Goal: Information Seeking & Learning: Learn about a topic

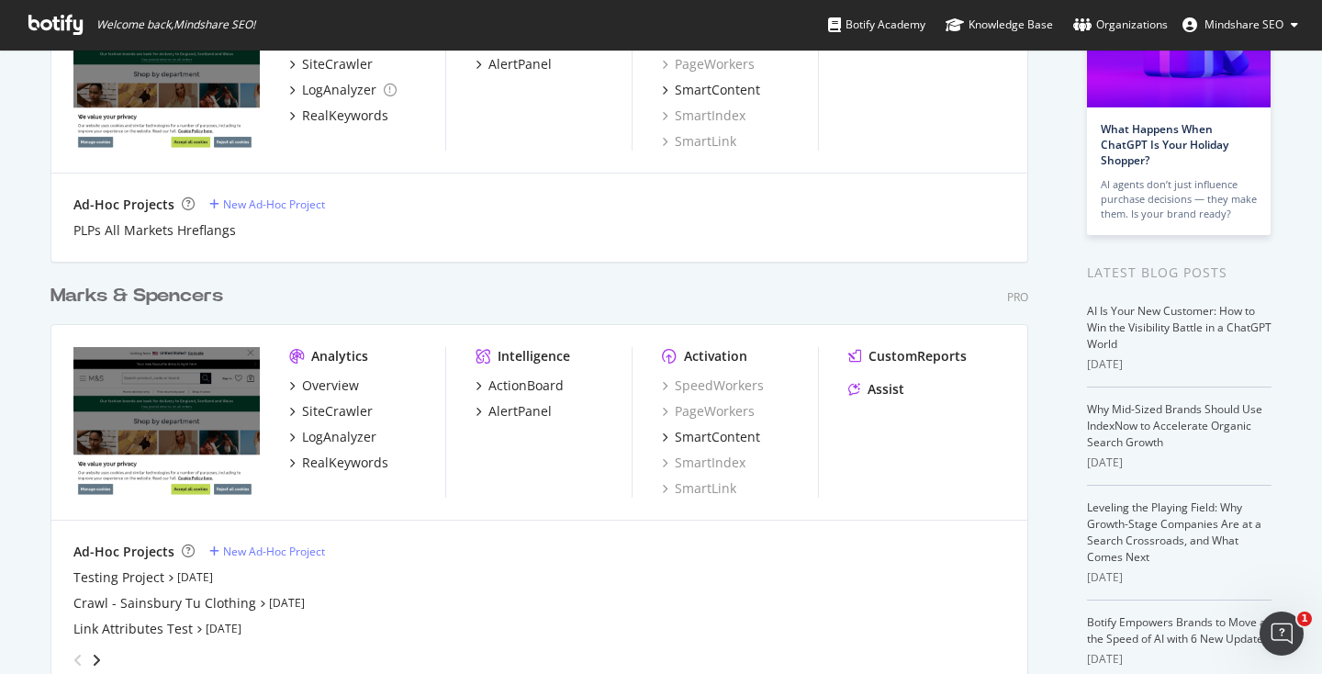
scroll to position [292, 0]
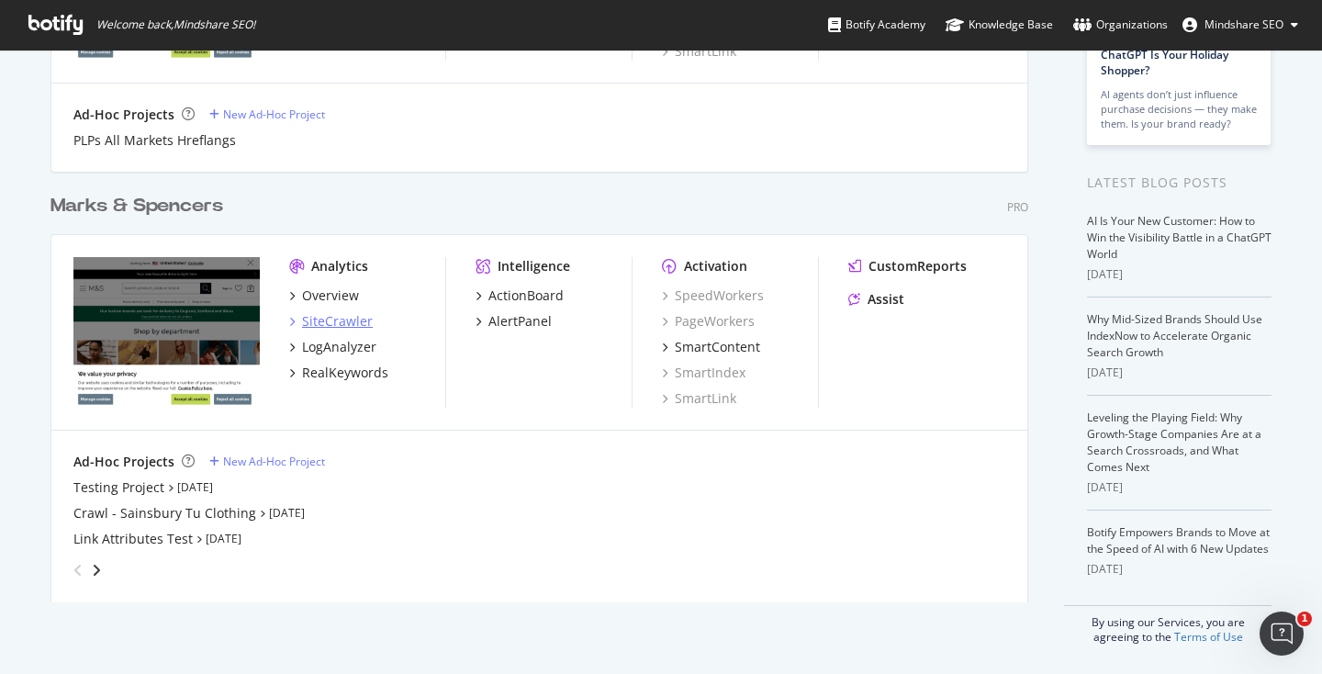
click at [339, 316] on div "SiteCrawler" at bounding box center [337, 321] width 71 height 18
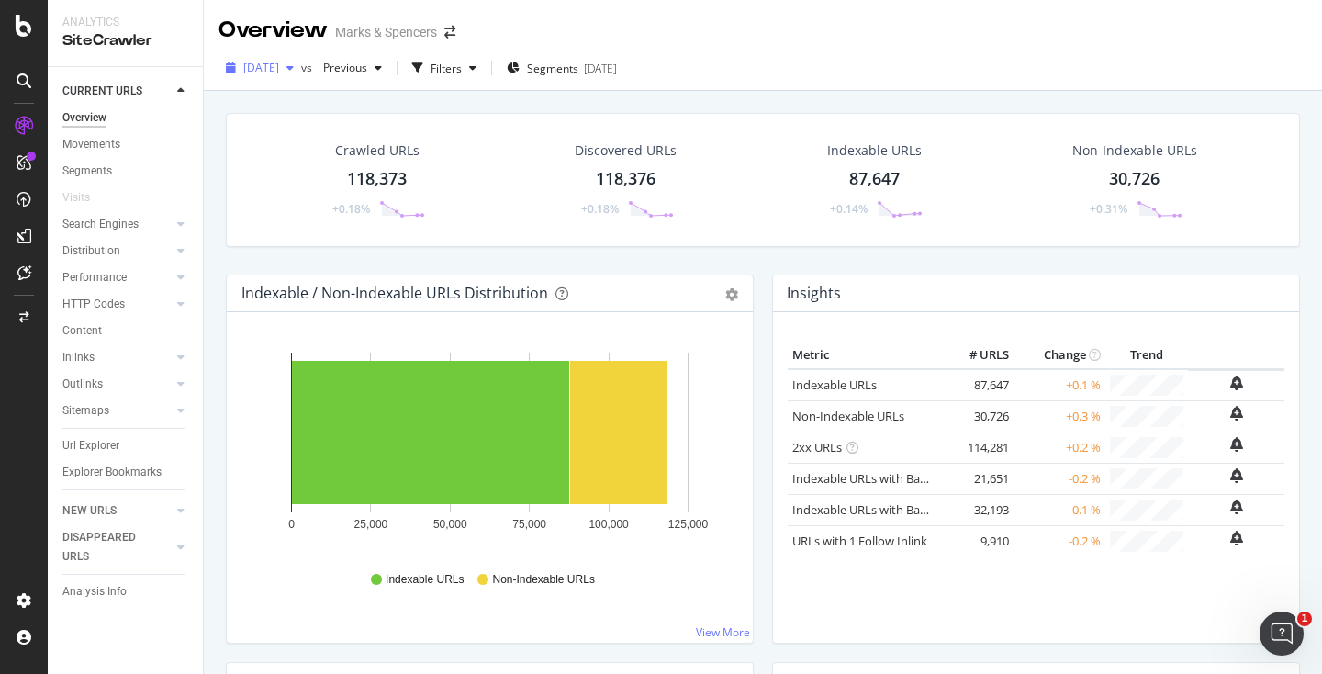
click at [301, 75] on div "[DATE]" at bounding box center [259, 68] width 83 height 28
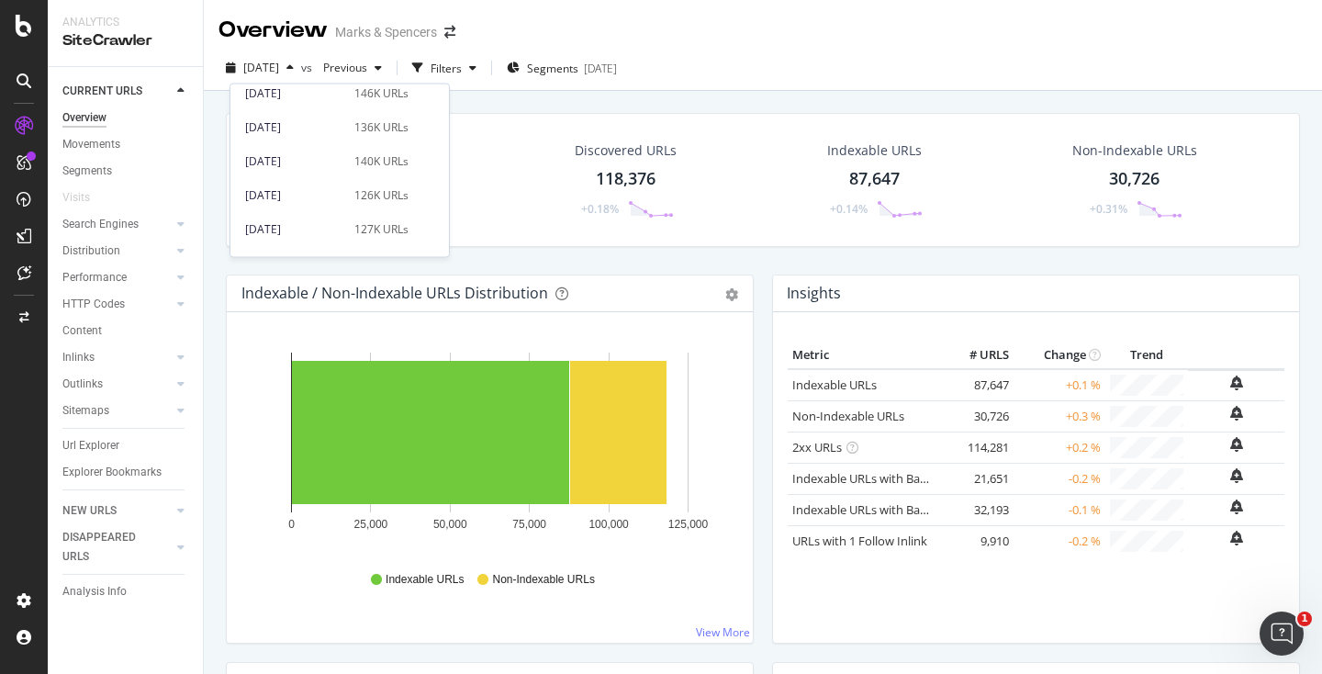
scroll to position [706, 0]
click at [354, 173] on div "140K URLs" at bounding box center [381, 170] width 54 height 17
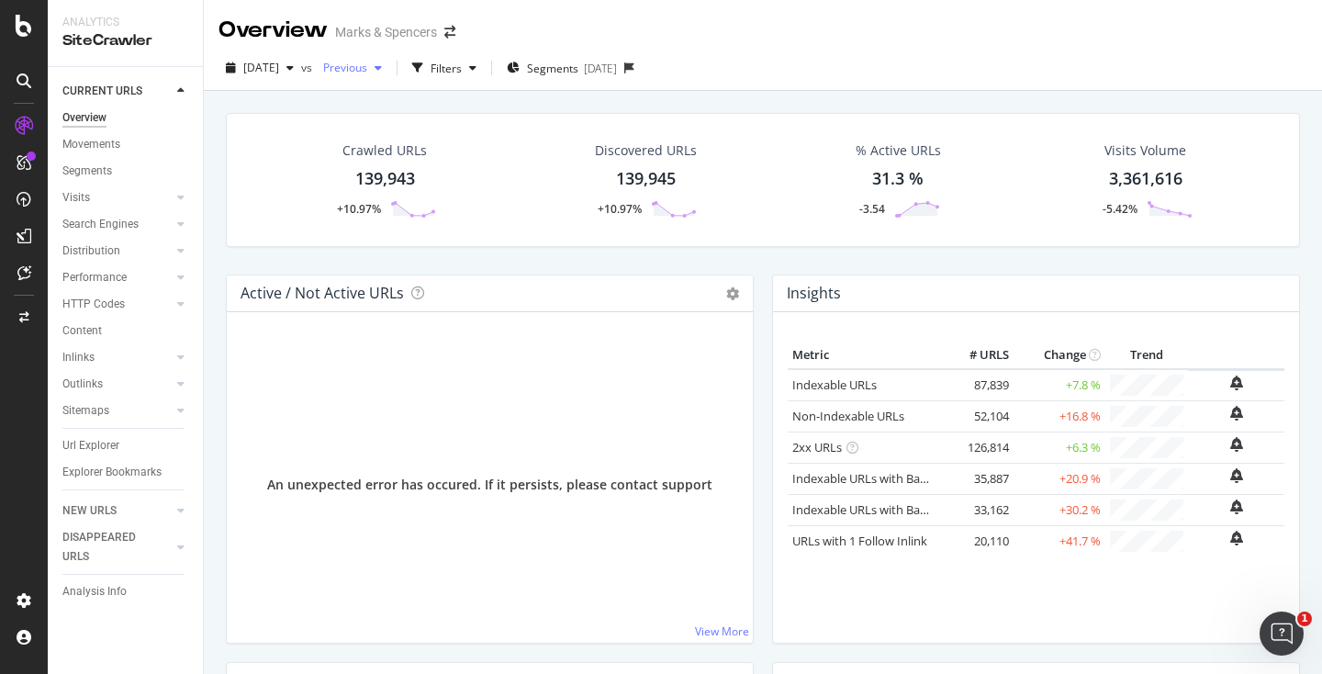
click at [389, 77] on div "Previous" at bounding box center [352, 68] width 73 height 28
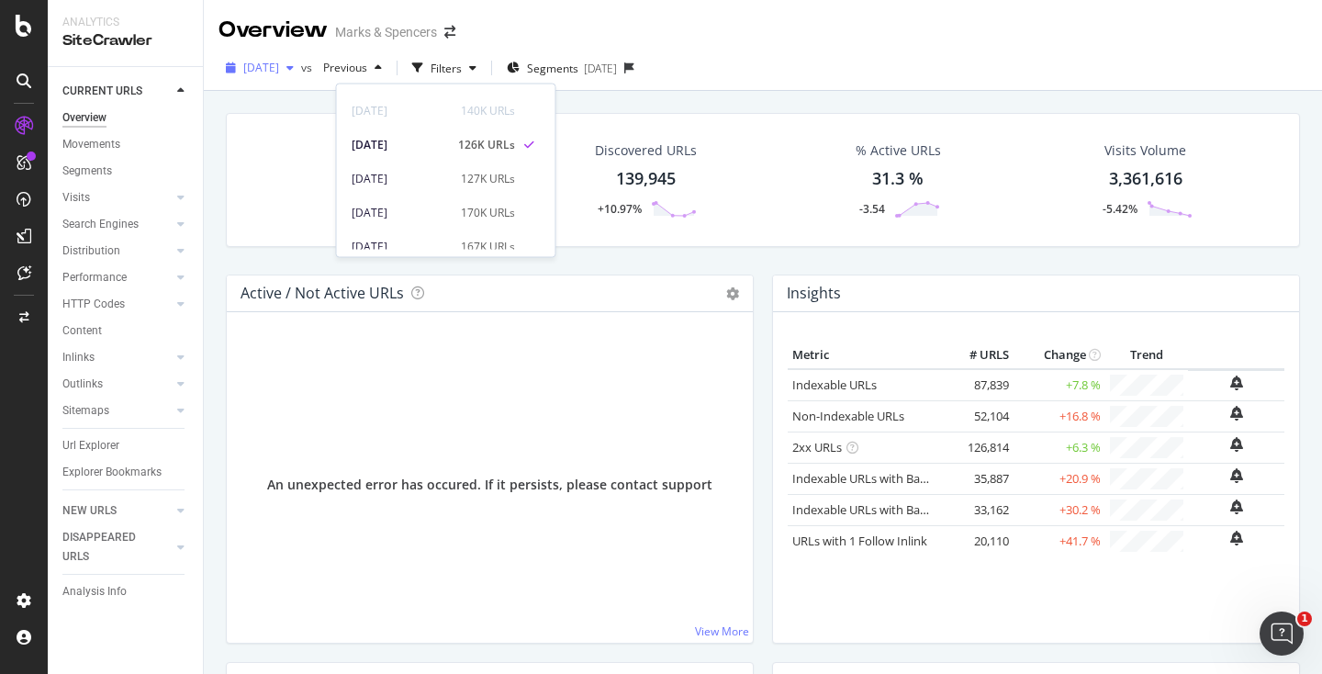
click at [279, 63] on span "[DATE]" at bounding box center [261, 68] width 36 height 16
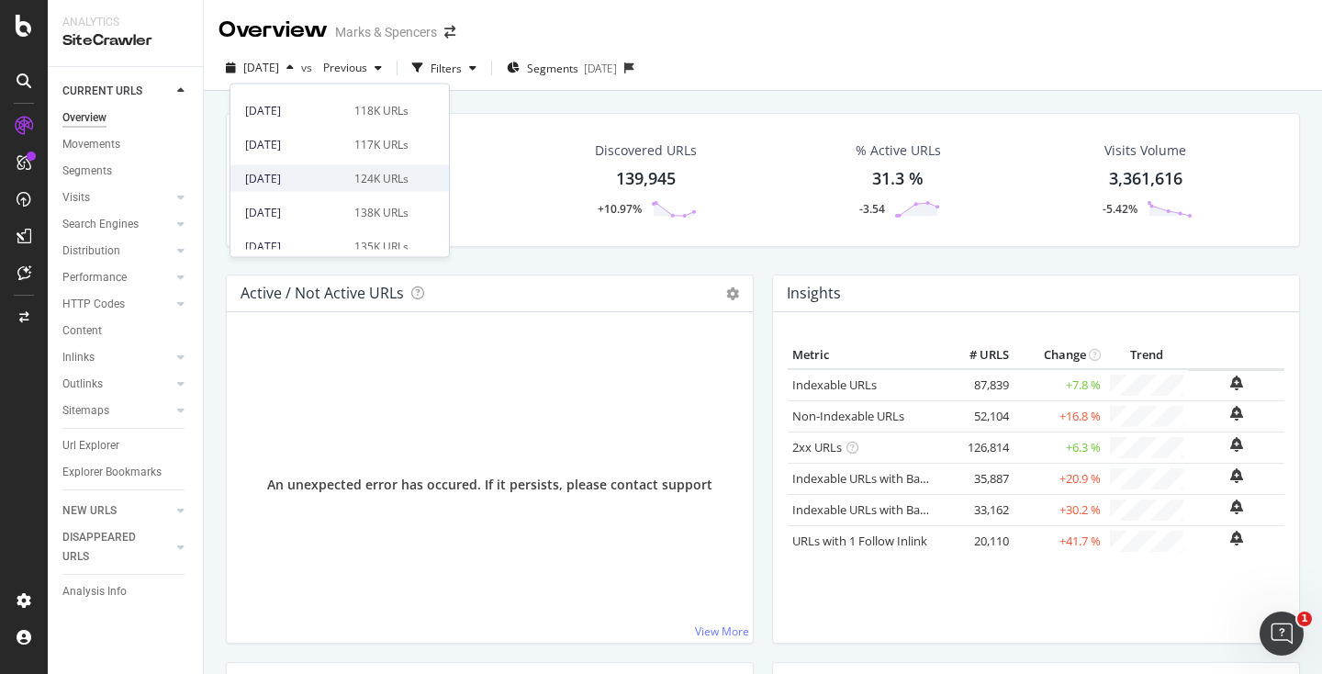
scroll to position [59, 0]
click at [307, 180] on div "[DATE]" at bounding box center [294, 177] width 98 height 17
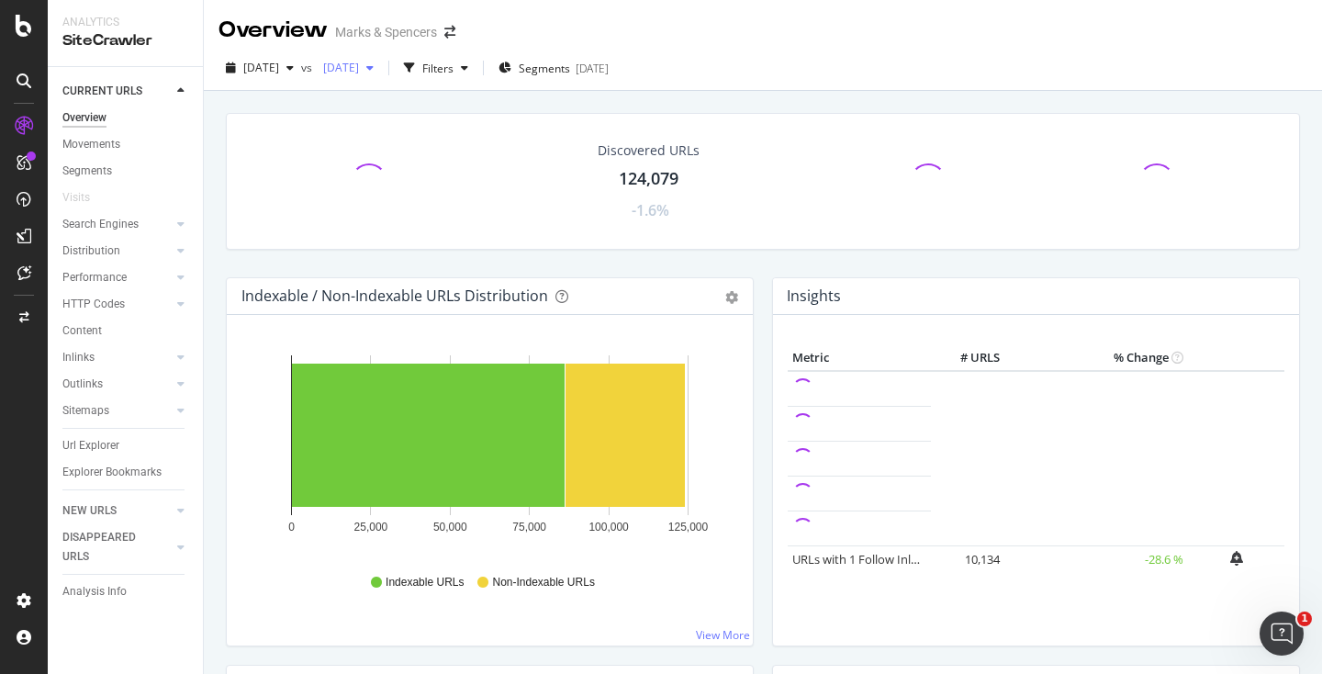
click at [381, 77] on div "[DATE]" at bounding box center [348, 68] width 65 height 28
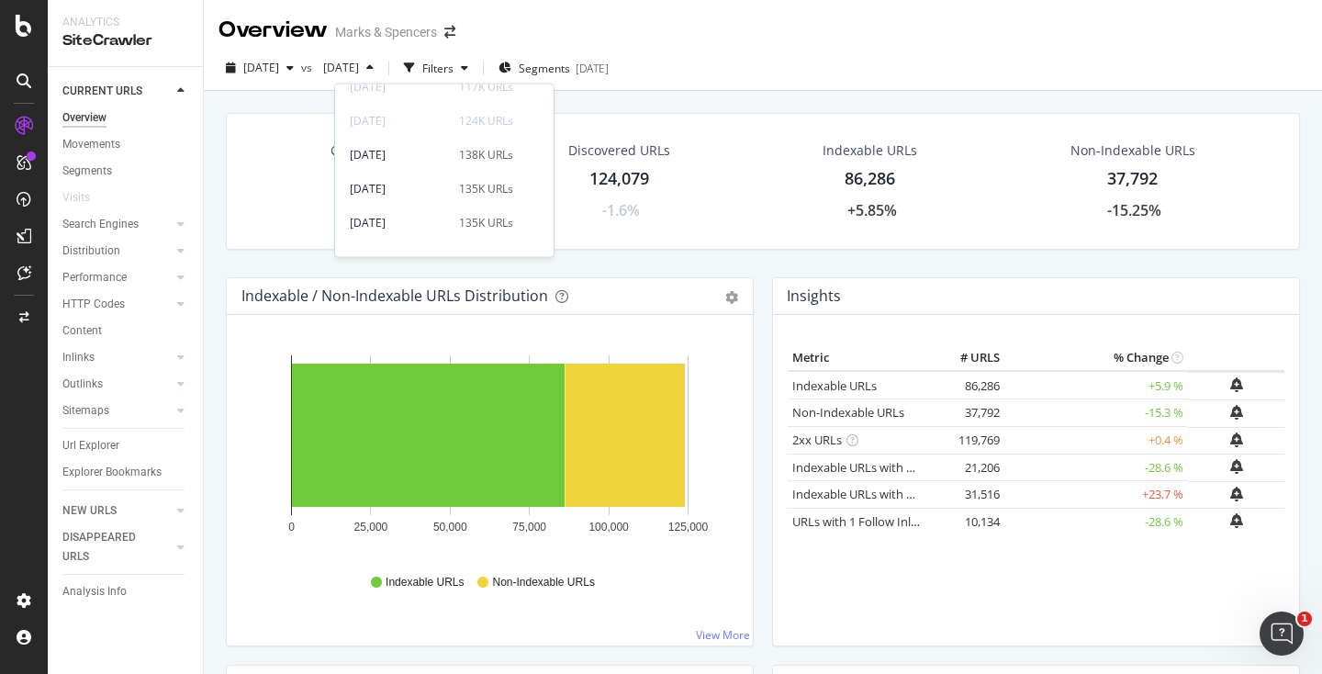
scroll to position [114, 0]
click at [518, 149] on span at bounding box center [528, 156] width 22 height 22
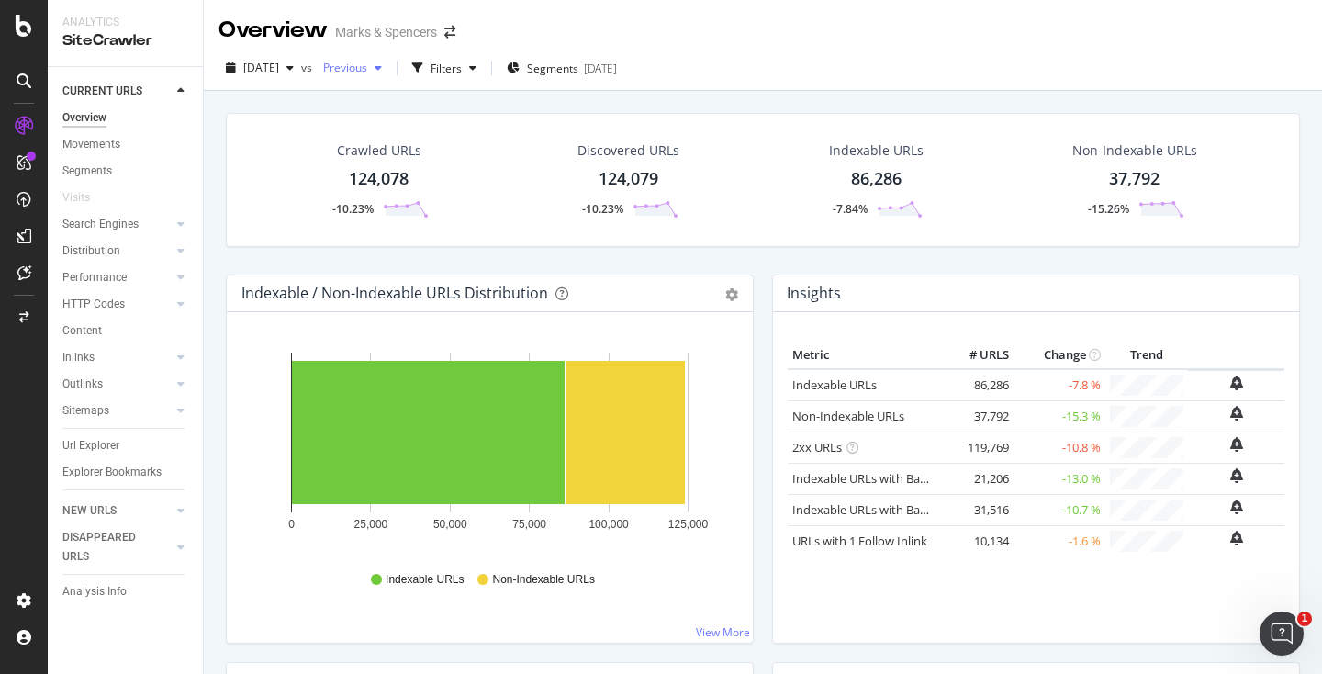
click at [367, 69] on span "Previous" at bounding box center [341, 68] width 51 height 16
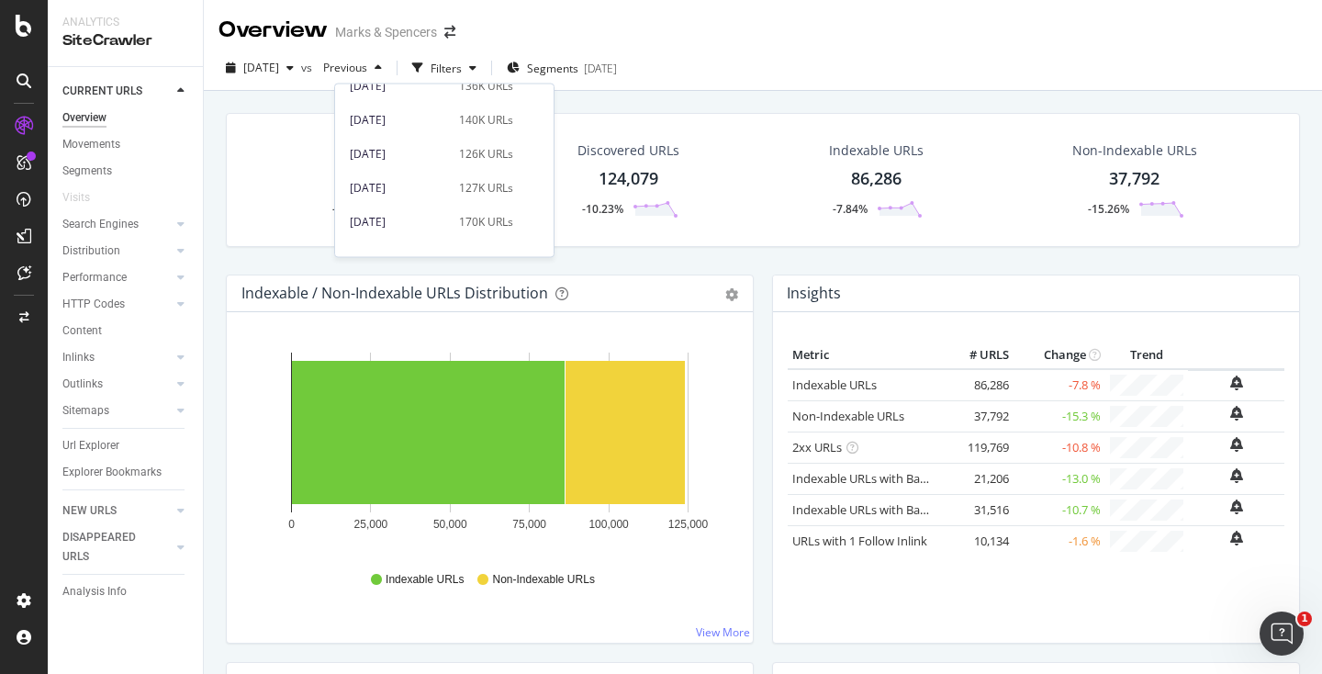
scroll to position [744, 0]
click at [517, 130] on span at bounding box center [528, 132] width 22 height 22
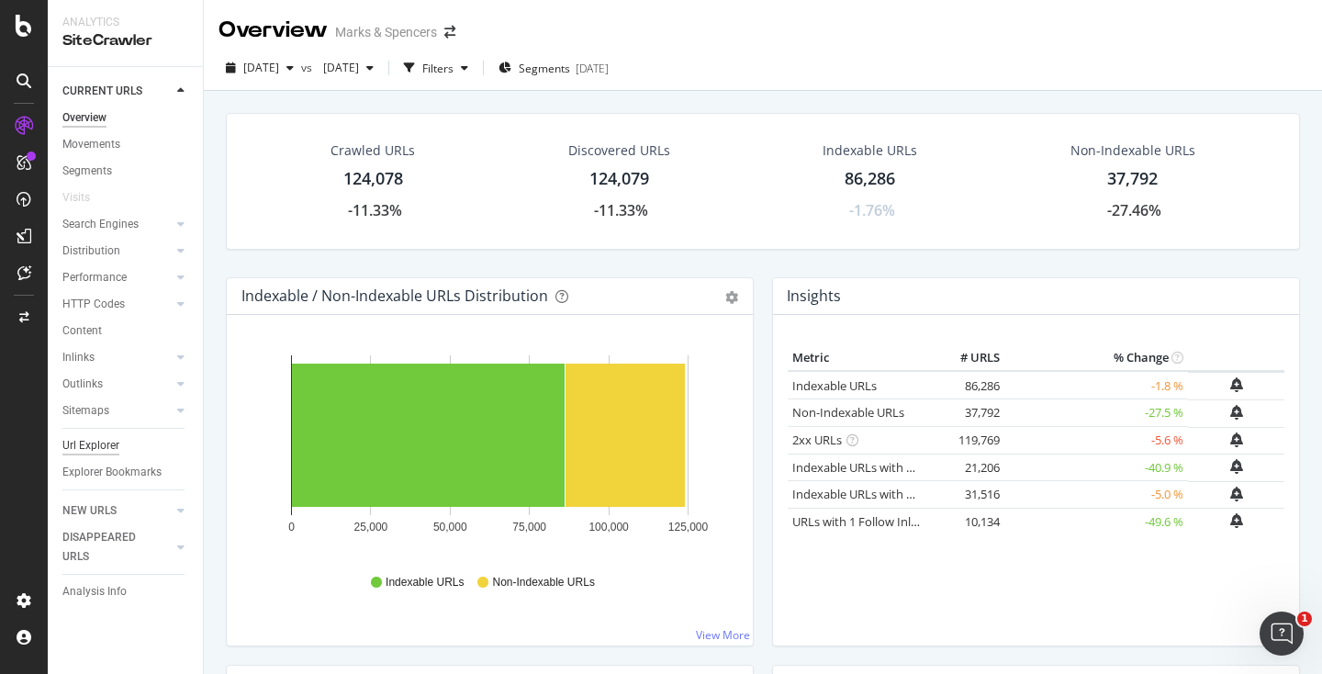
click at [110, 452] on div "Url Explorer" at bounding box center [90, 445] width 57 height 19
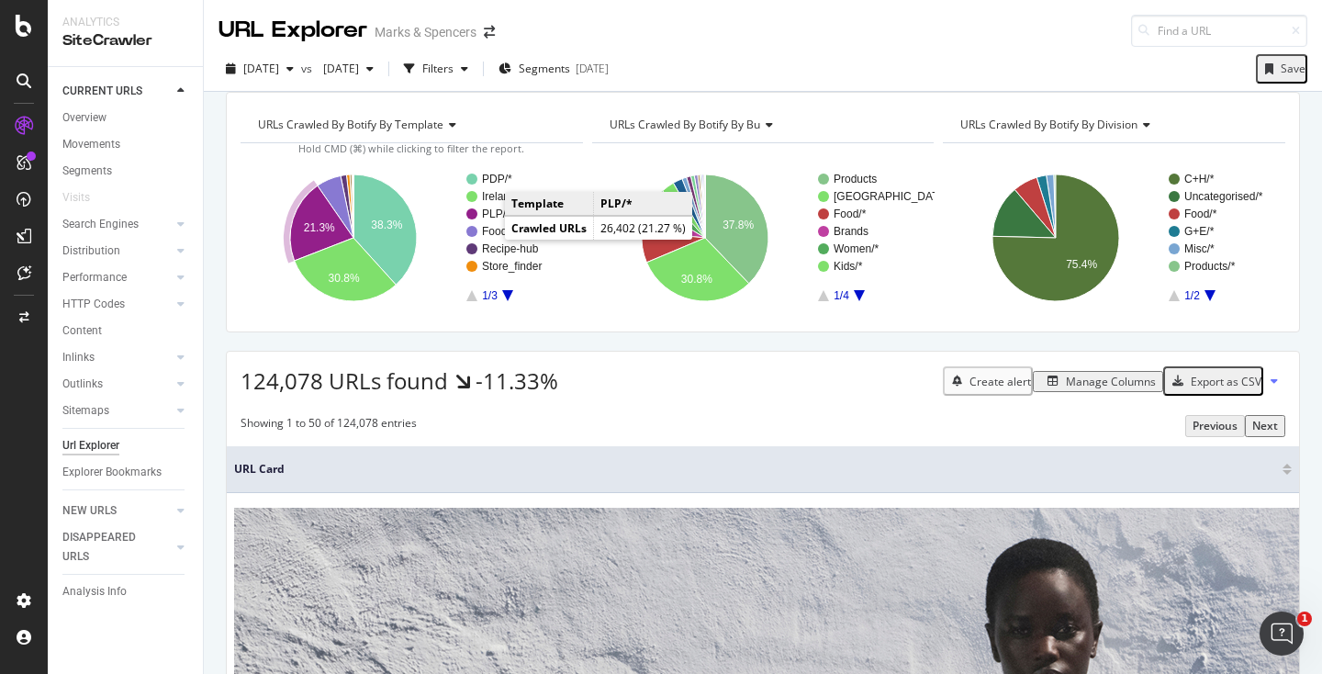
click at [487, 220] on text "PLP/*" at bounding box center [496, 213] width 28 height 13
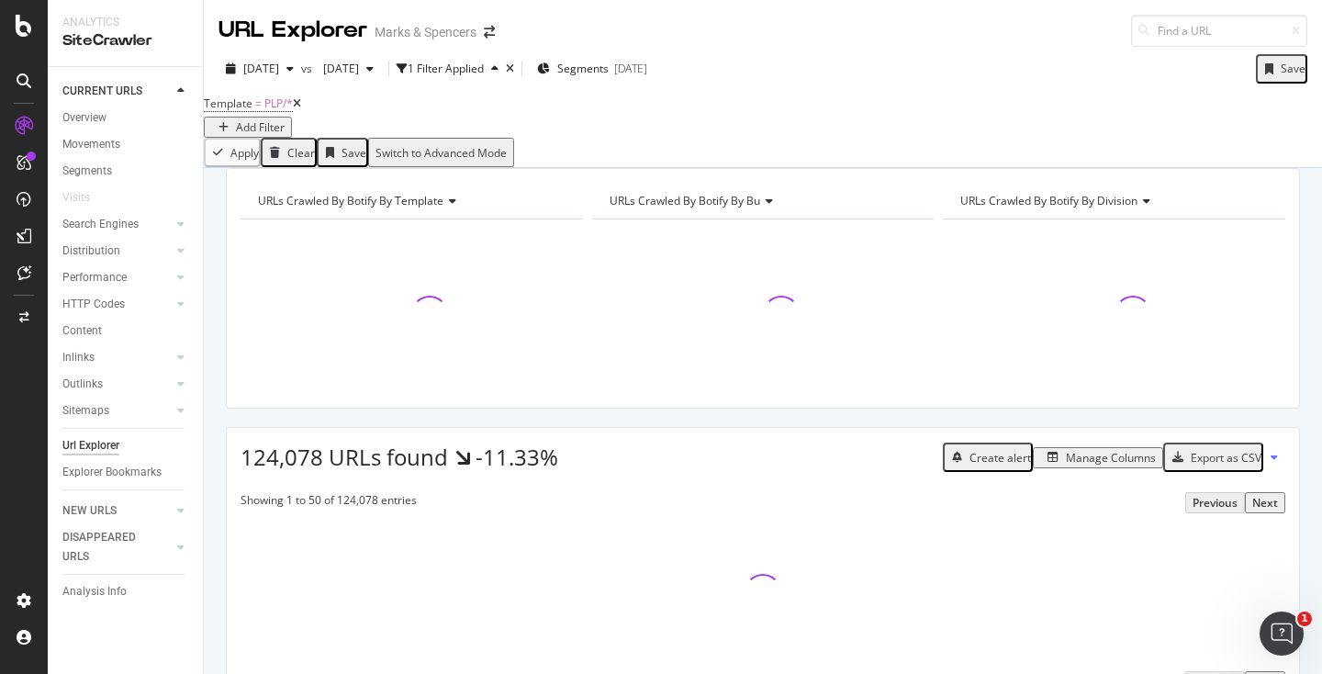
click at [285, 123] on div "Add Filter" at bounding box center [260, 127] width 49 height 16
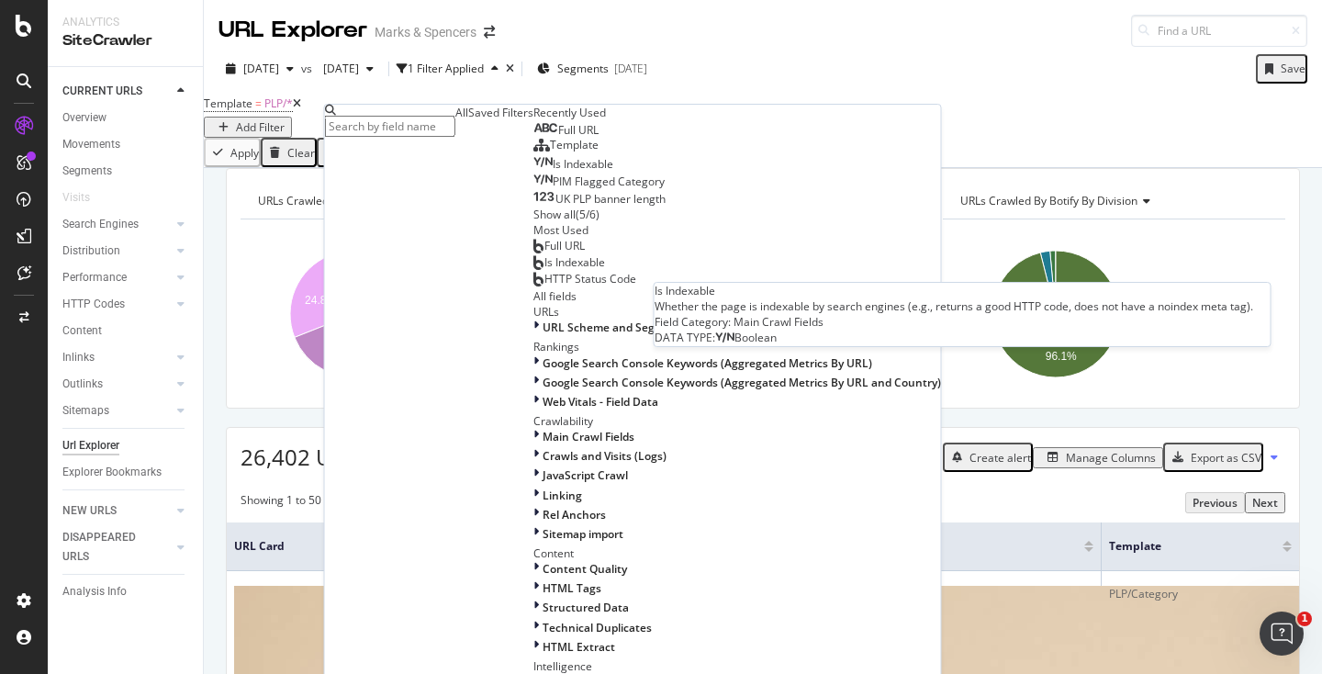
click at [533, 172] on div "Is Indexable" at bounding box center [573, 164] width 80 height 15
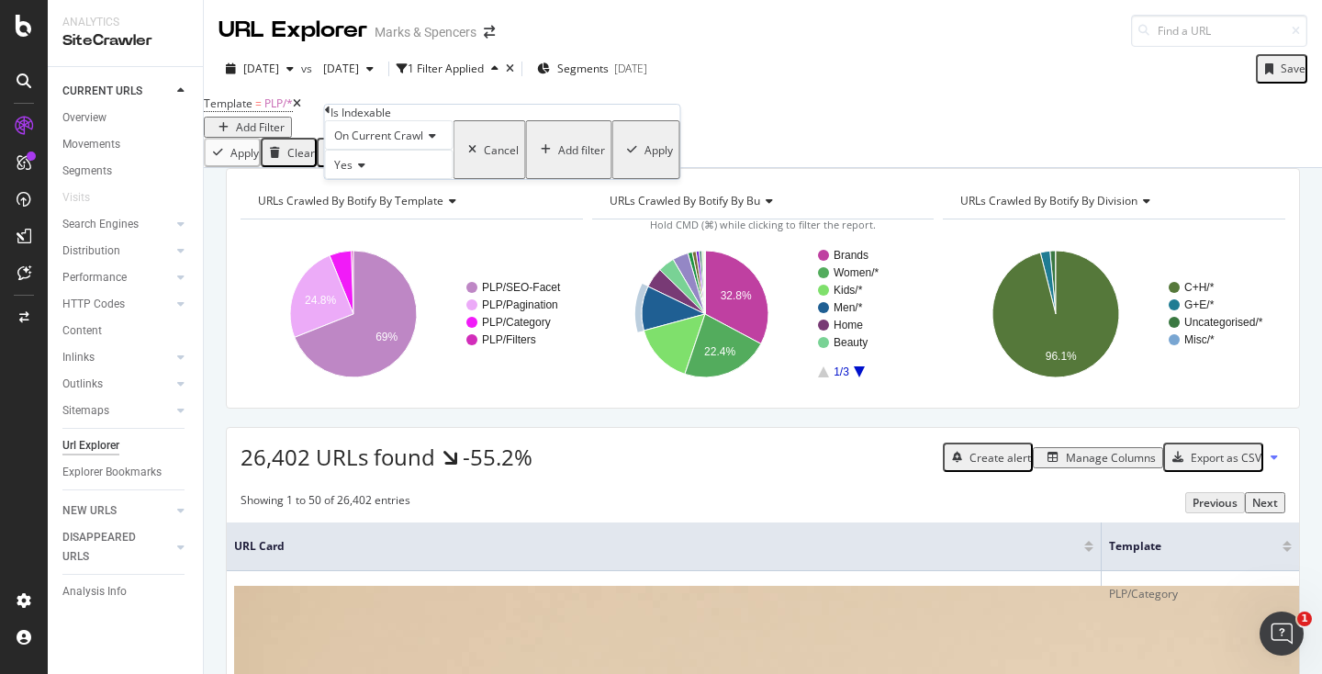
click at [644, 158] on div "Apply" at bounding box center [658, 150] width 28 height 16
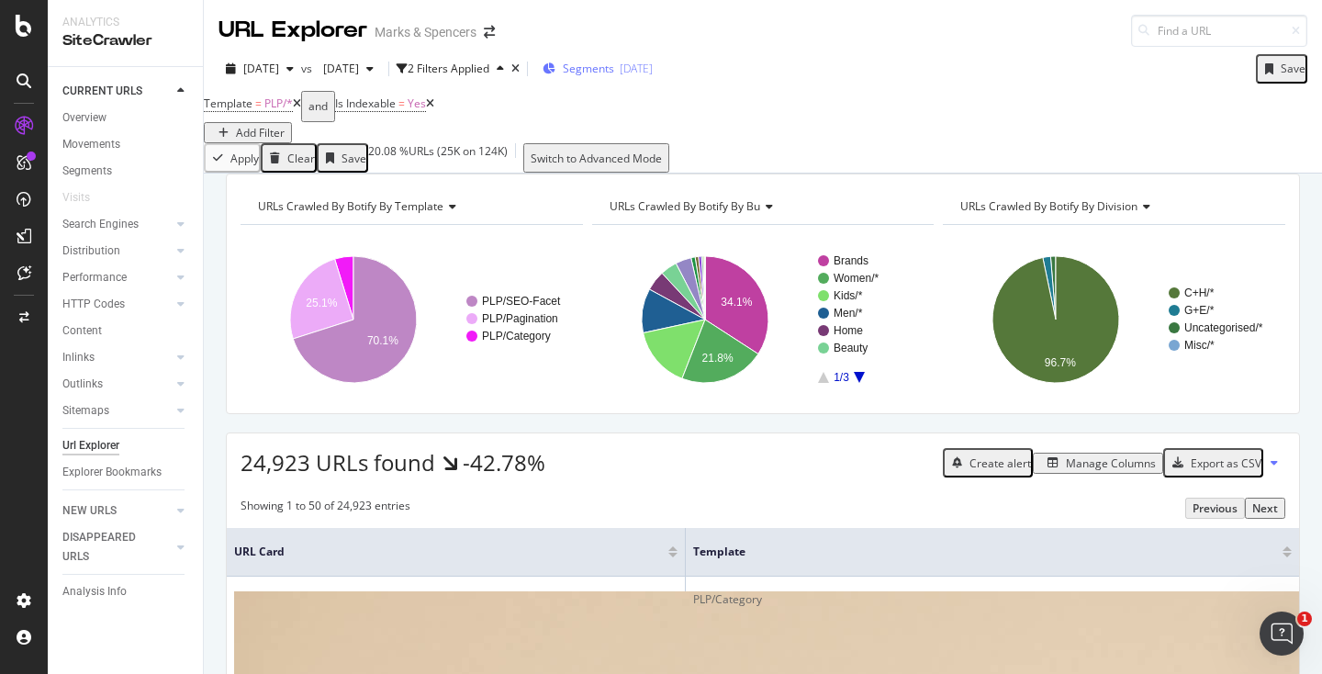
click at [653, 66] on div "[DATE]" at bounding box center [636, 69] width 33 height 16
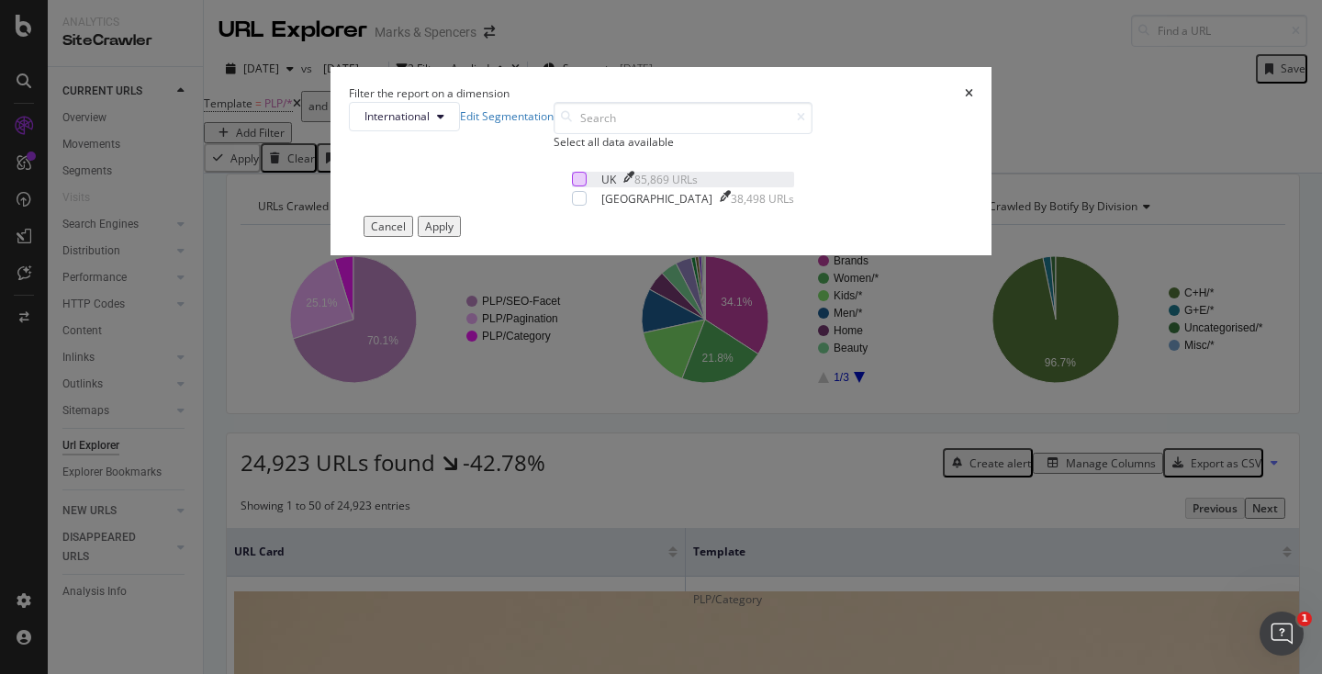
click at [572, 186] on div "modal" at bounding box center [579, 179] width 15 height 15
click at [453, 234] on div "Apply" at bounding box center [439, 226] width 28 height 16
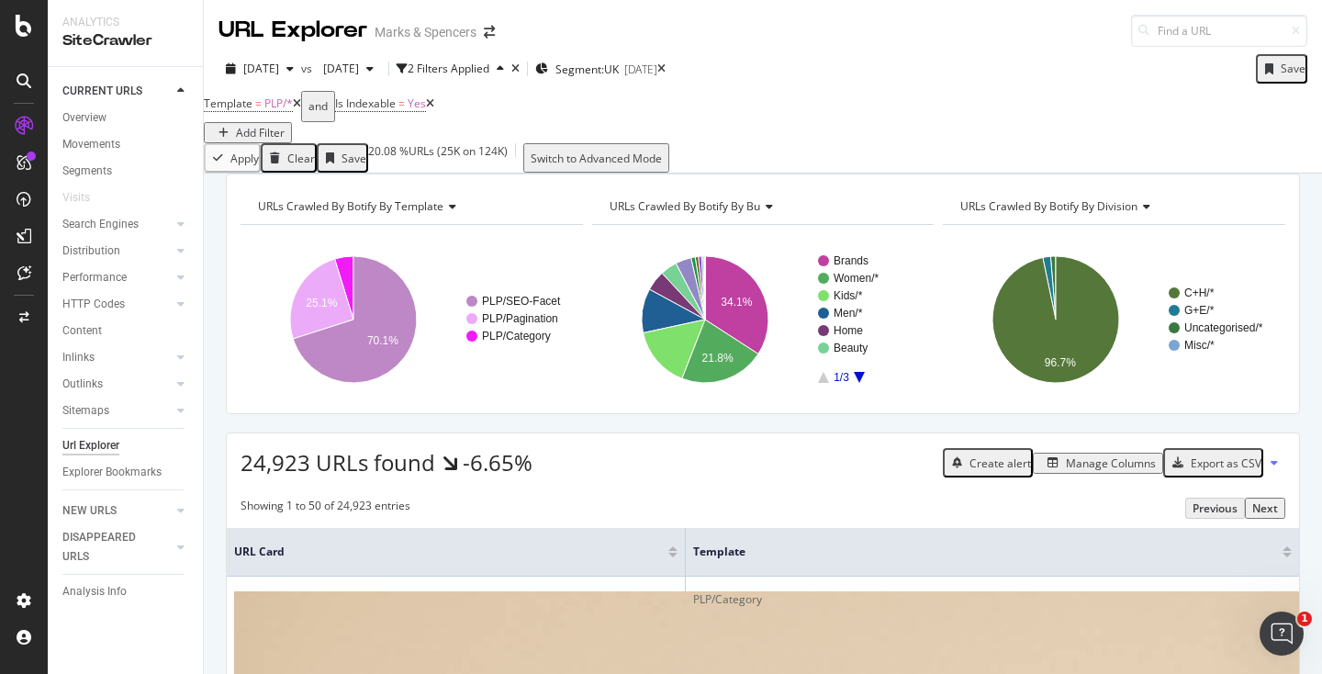
click at [236, 128] on div "button" at bounding box center [223, 133] width 25 height 11
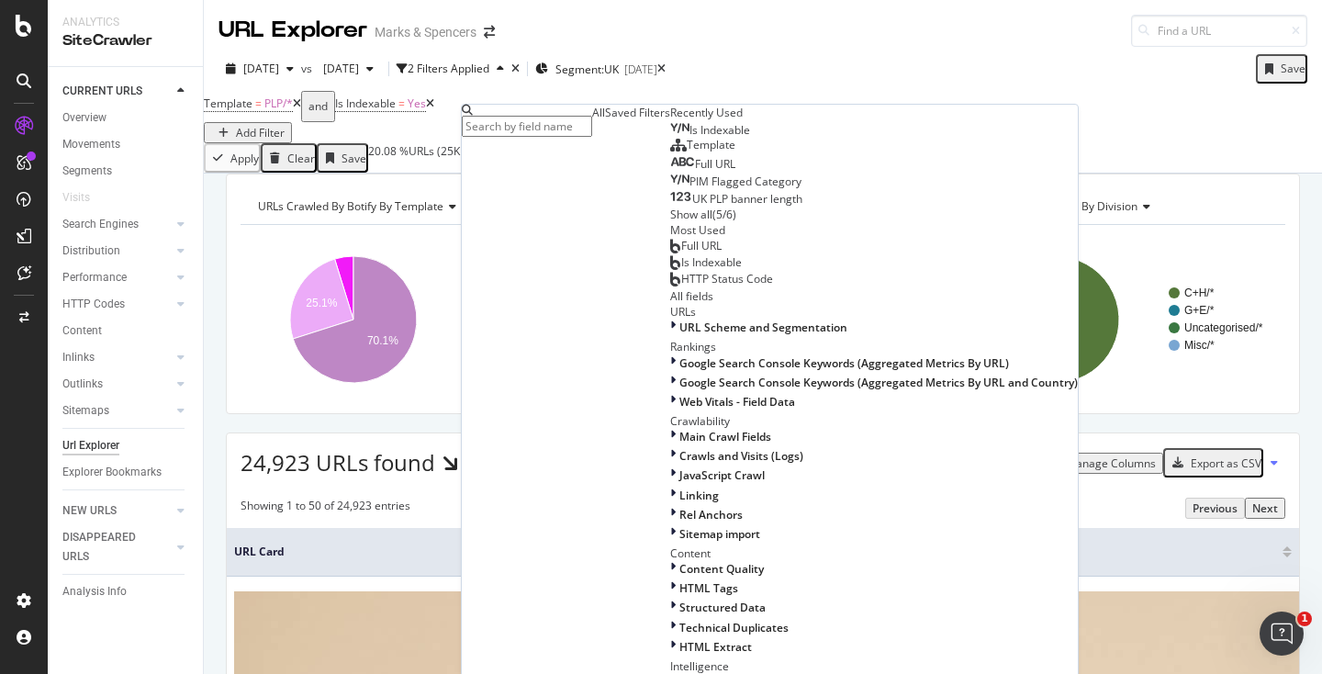
click at [416, 170] on div "Apply Clear Save 20.08 % URLs ( 25K on 124K ) Switch to Advanced Mode" at bounding box center [763, 157] width 1118 height 29
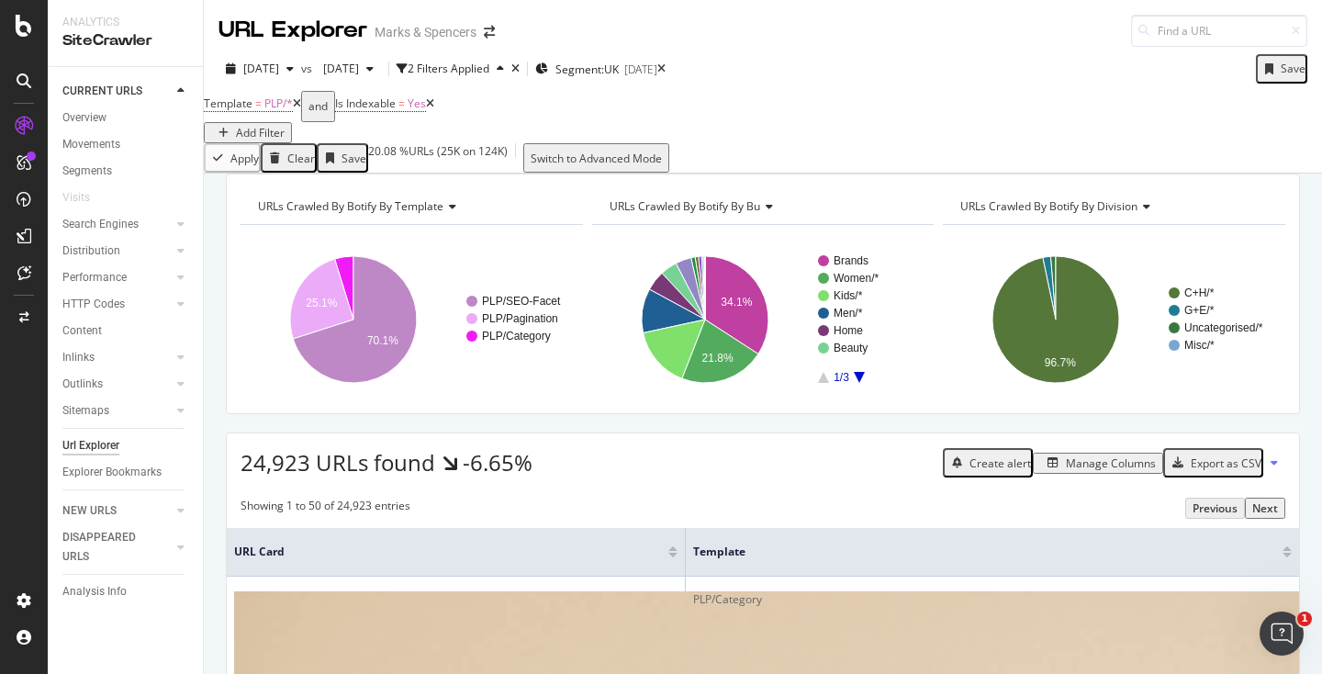
click at [285, 125] on div "Add Filter" at bounding box center [260, 133] width 49 height 16
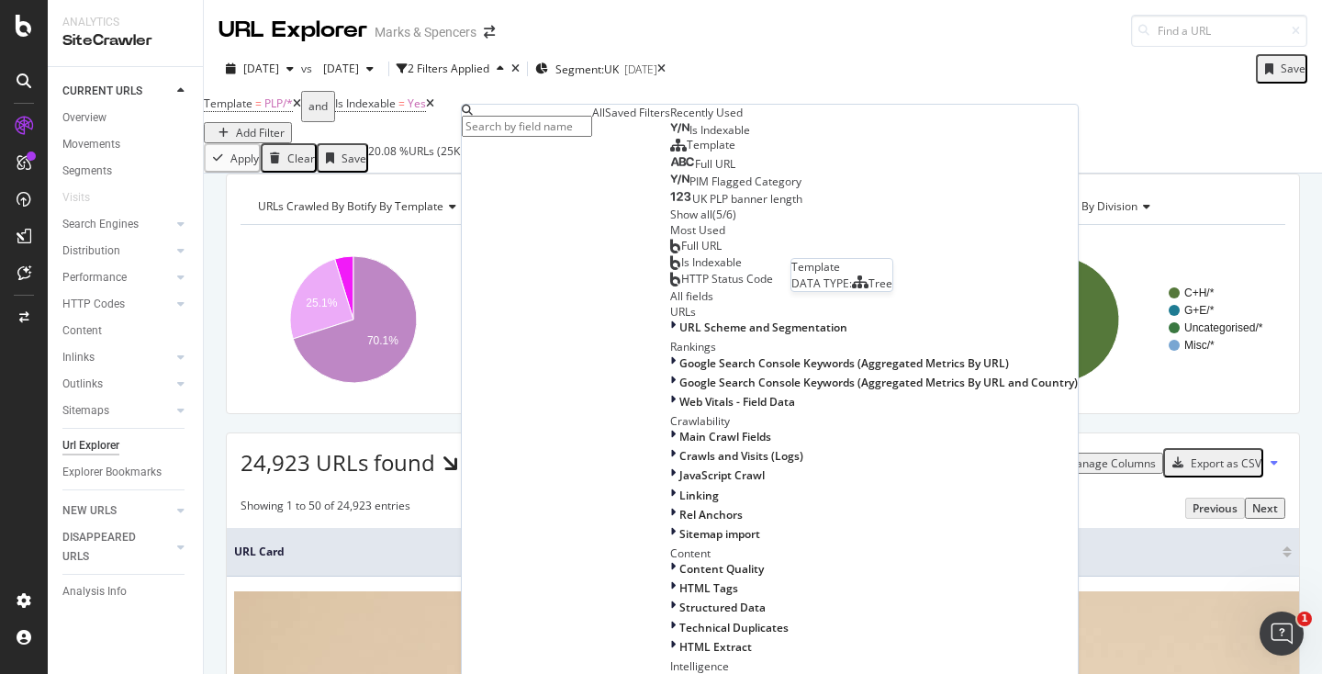
click at [670, 152] on div "Template" at bounding box center [702, 145] width 65 height 15
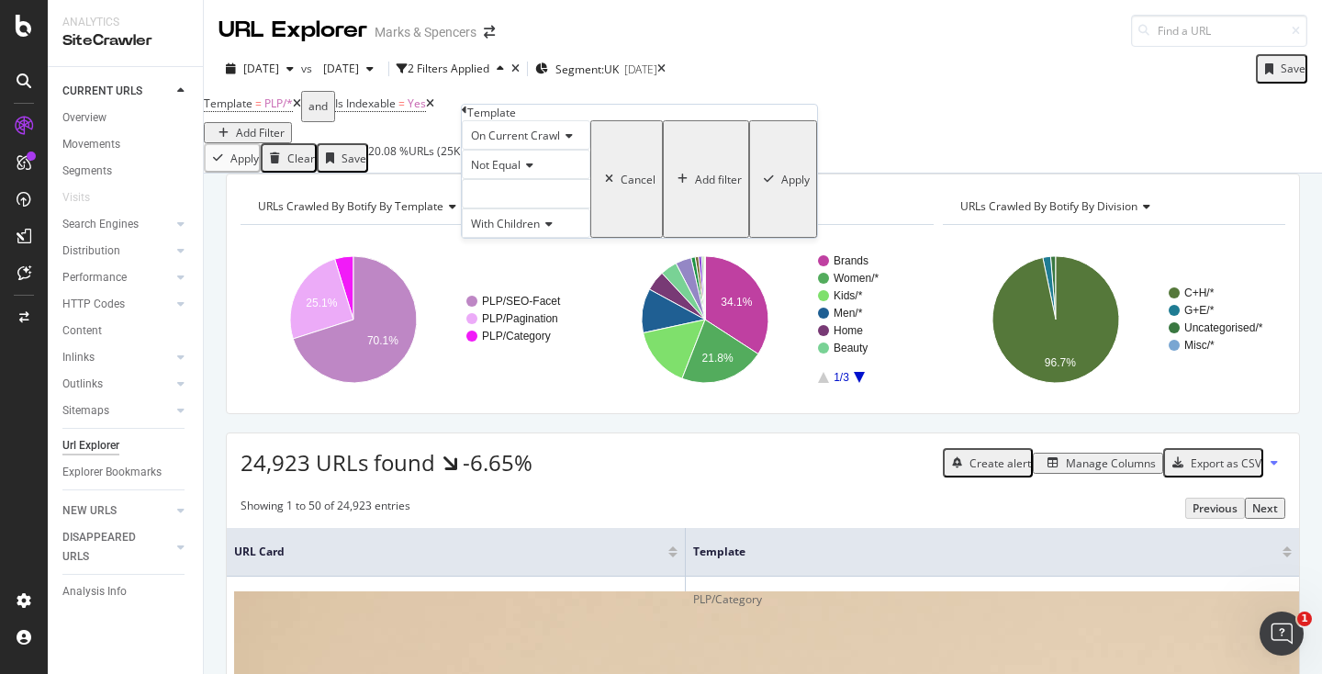
click at [534, 208] on div at bounding box center [526, 193] width 128 height 29
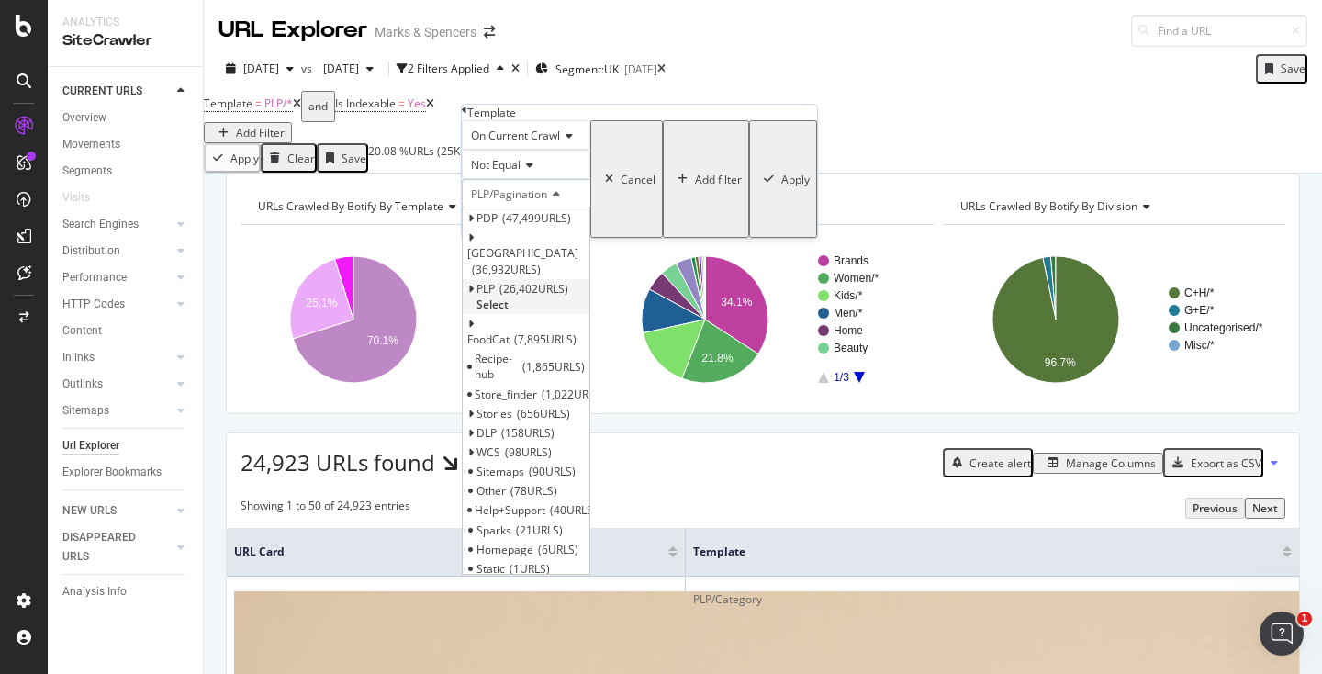
click at [529, 296] on span "26,402 URLS" at bounding box center [533, 289] width 69 height 16
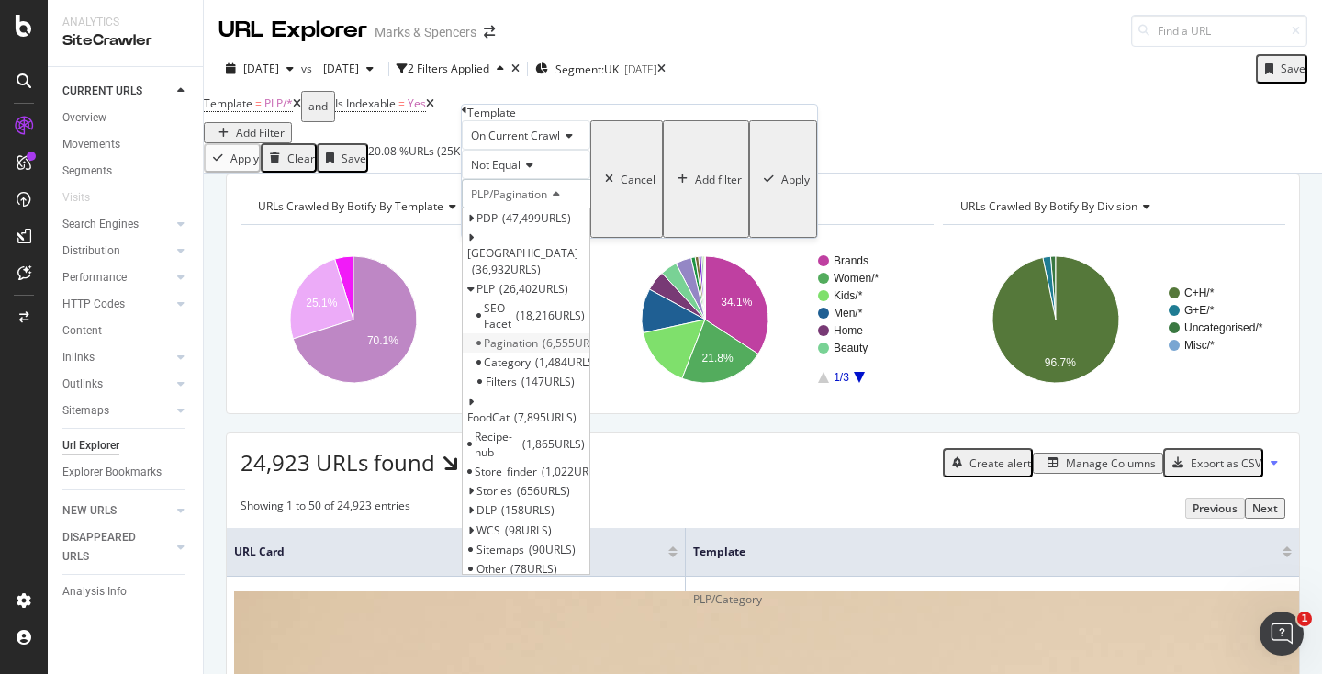
click at [580, 349] on span "6,555 URLS" at bounding box center [573, 343] width 62 height 16
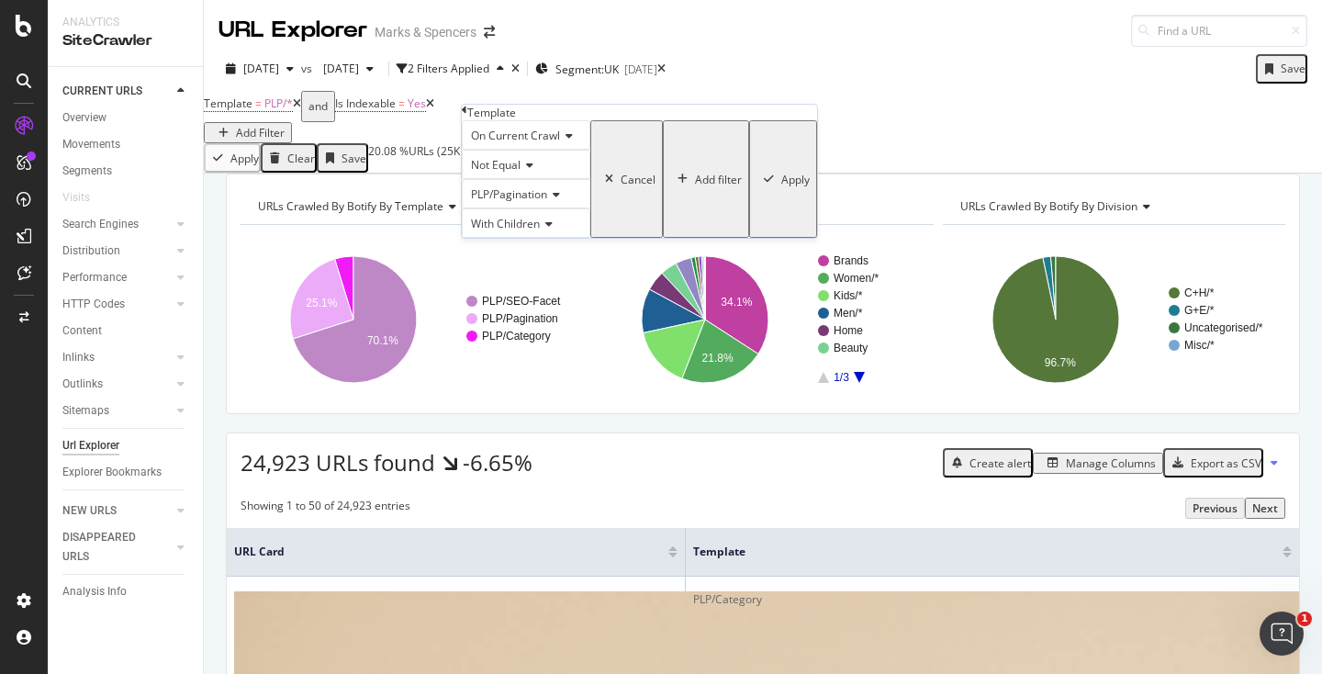
click at [781, 187] on div "Apply" at bounding box center [795, 180] width 28 height 16
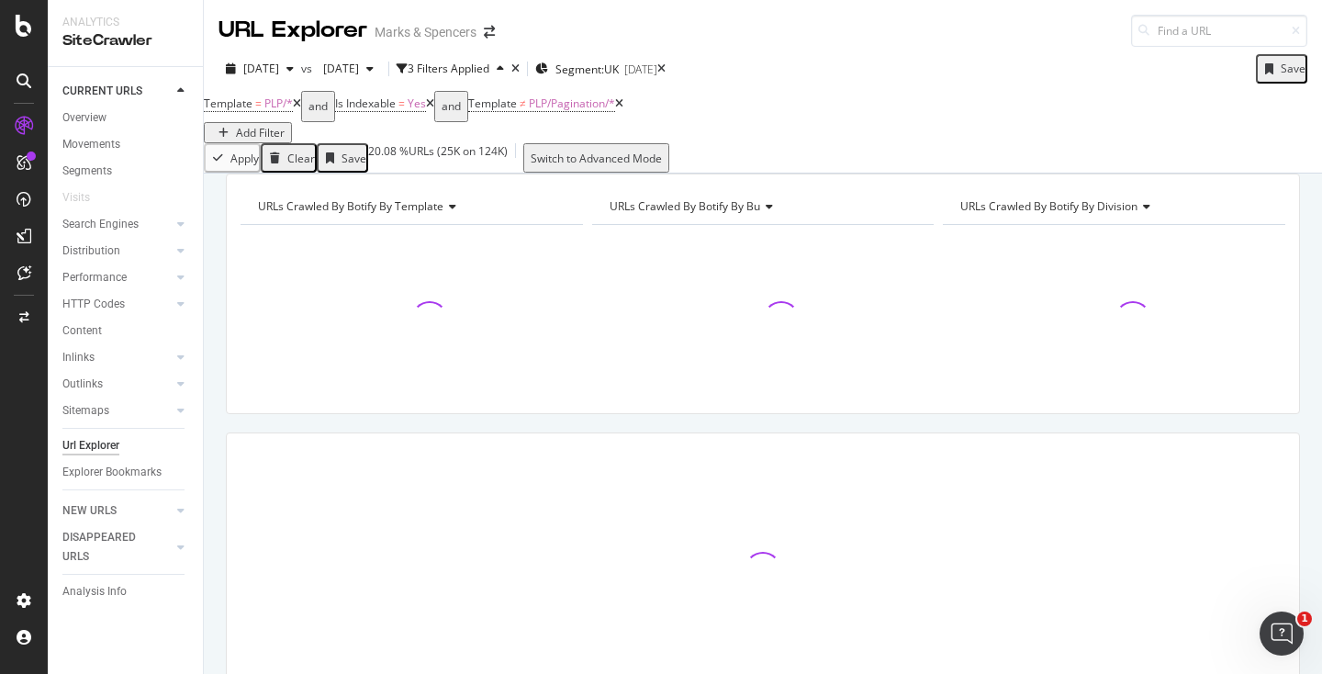
click at [285, 125] on div "Add Filter" at bounding box center [260, 133] width 49 height 16
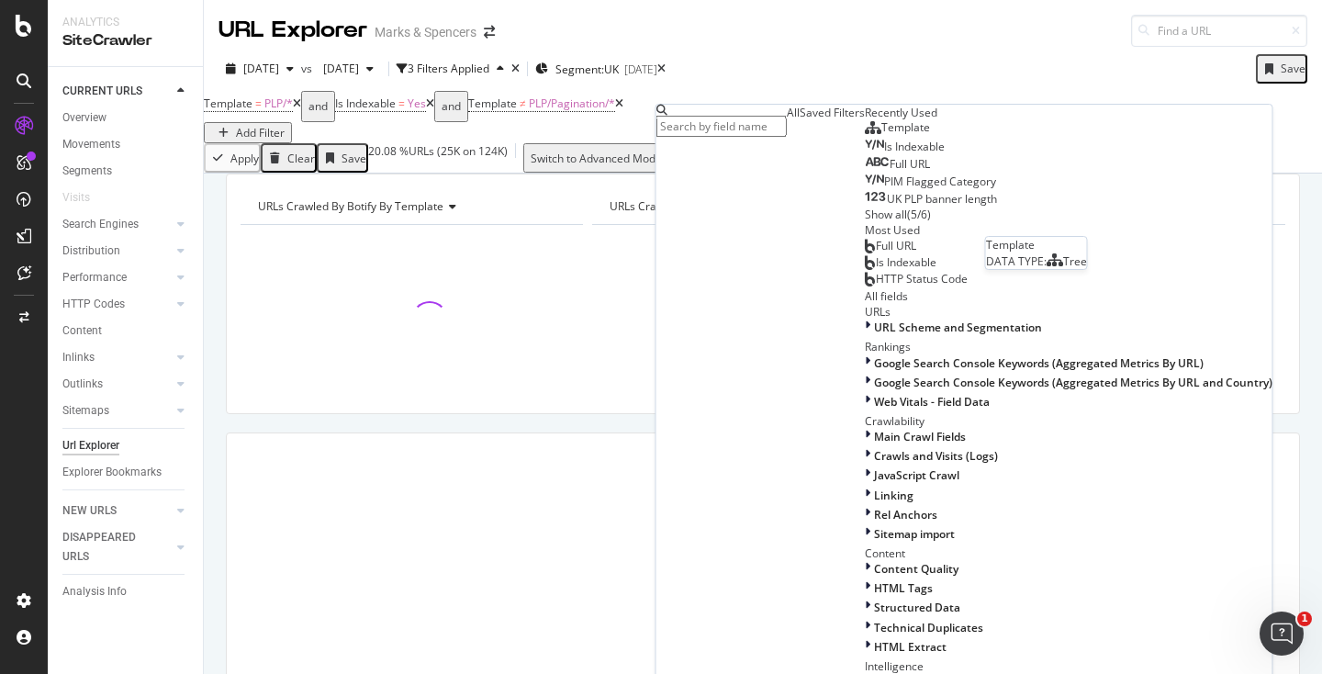
click at [881, 135] on span "Template" at bounding box center [905, 127] width 49 height 16
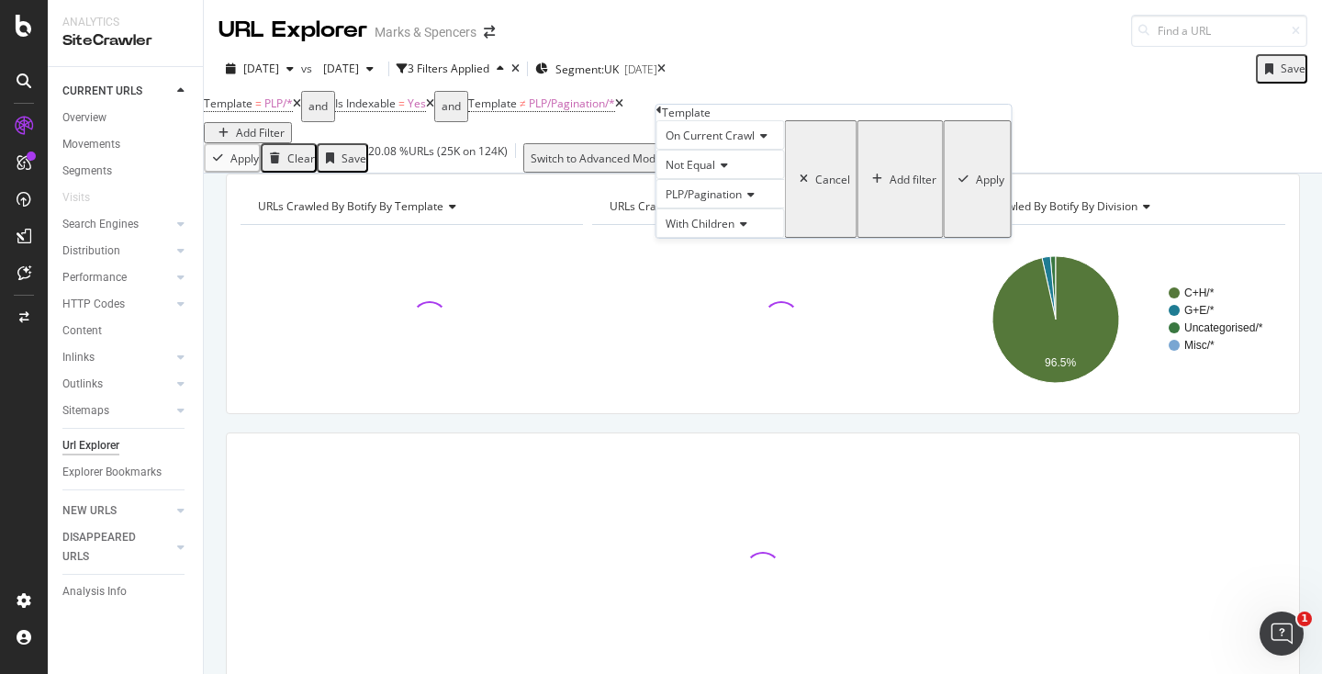
click at [754, 200] on icon at bounding box center [748, 194] width 13 height 11
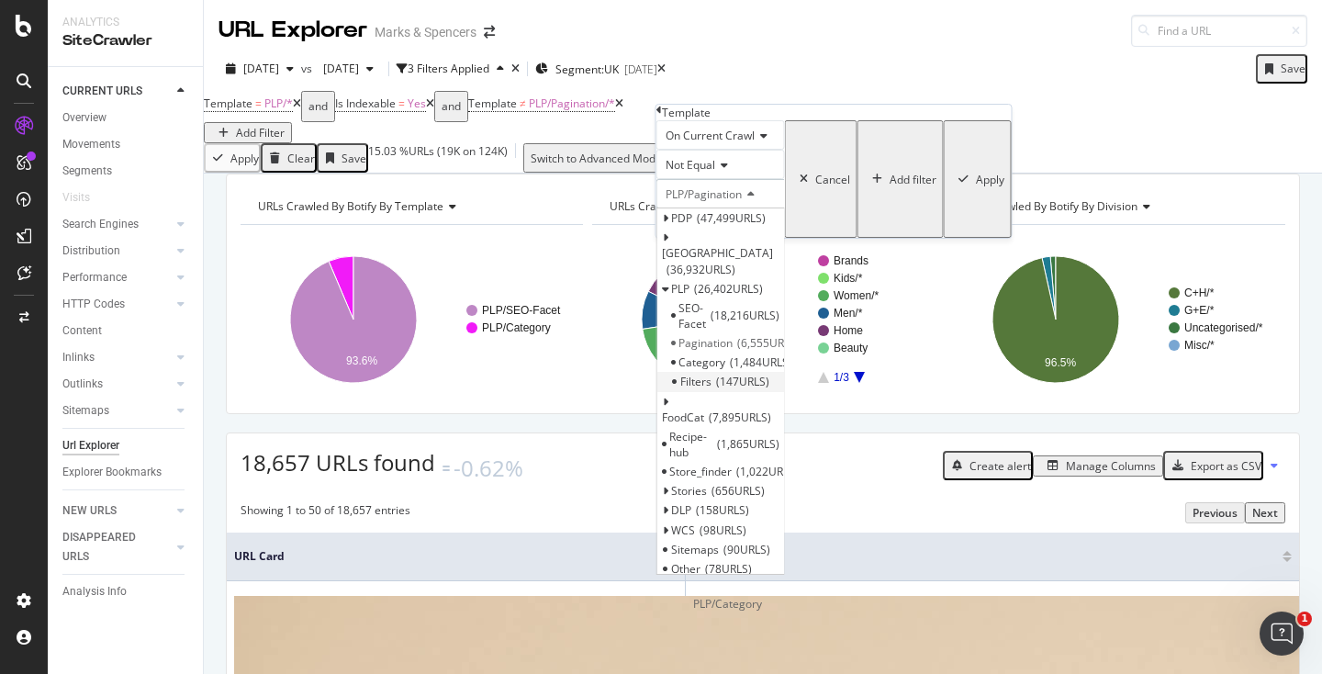
click at [739, 389] on span "147 URLS" at bounding box center [742, 382] width 53 height 16
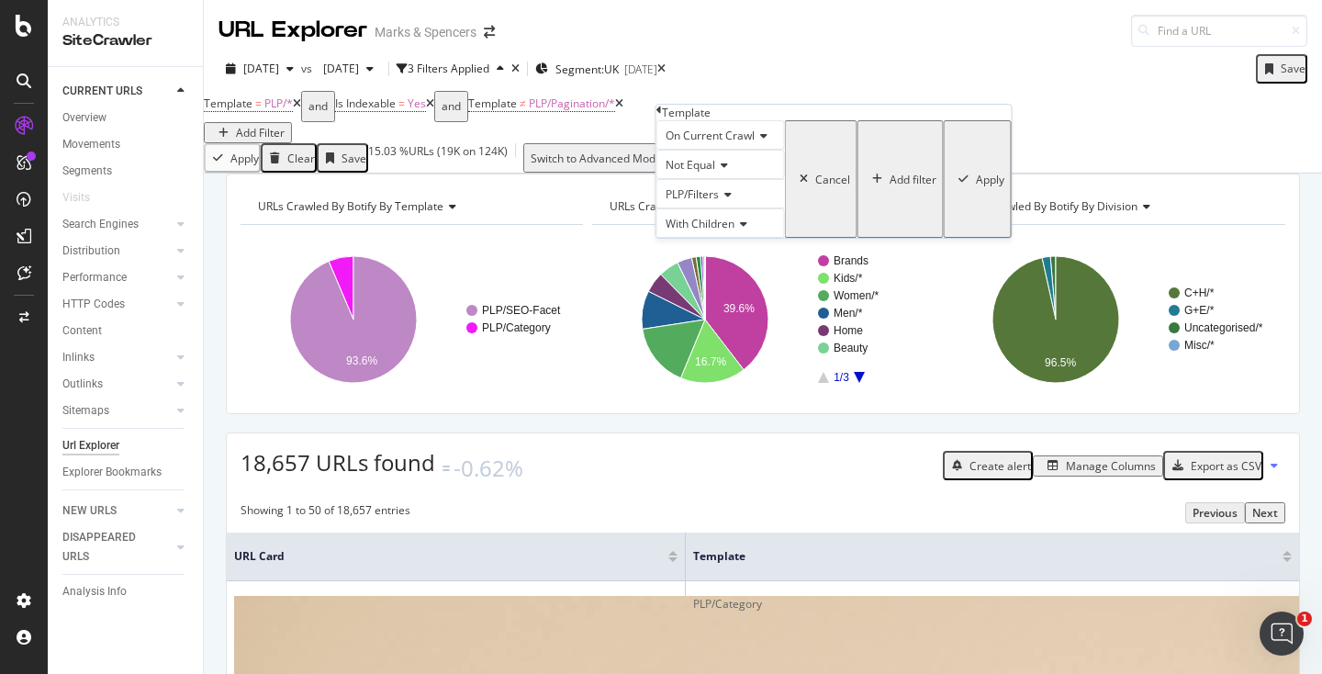
click at [976, 187] on div "Apply" at bounding box center [990, 180] width 28 height 16
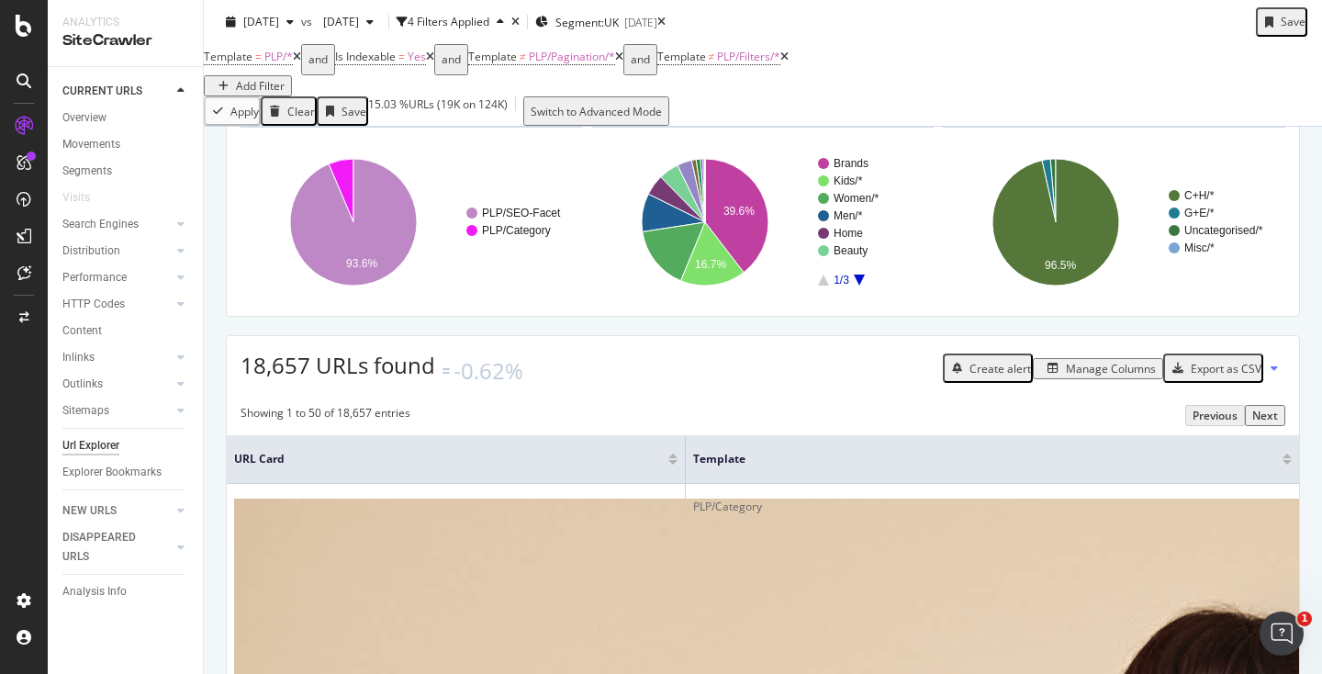
scroll to position [177, 0]
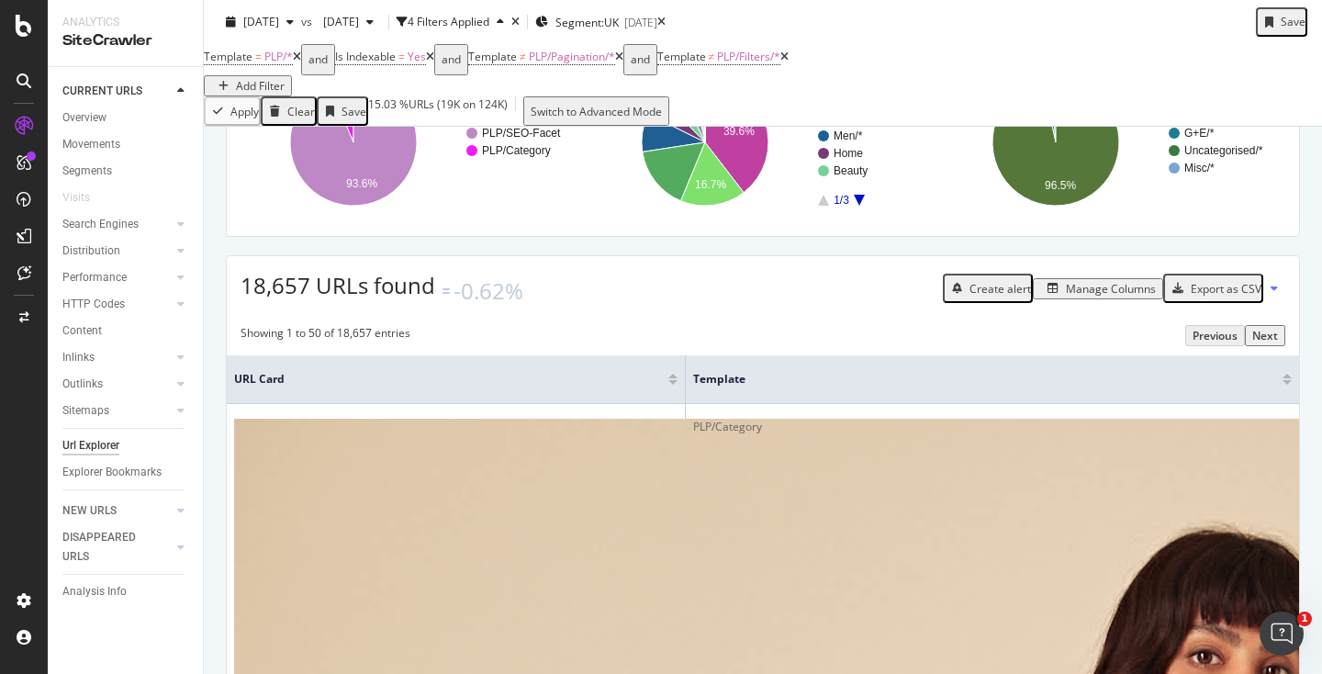
click at [285, 78] on div "Add Filter" at bounding box center [260, 86] width 49 height 16
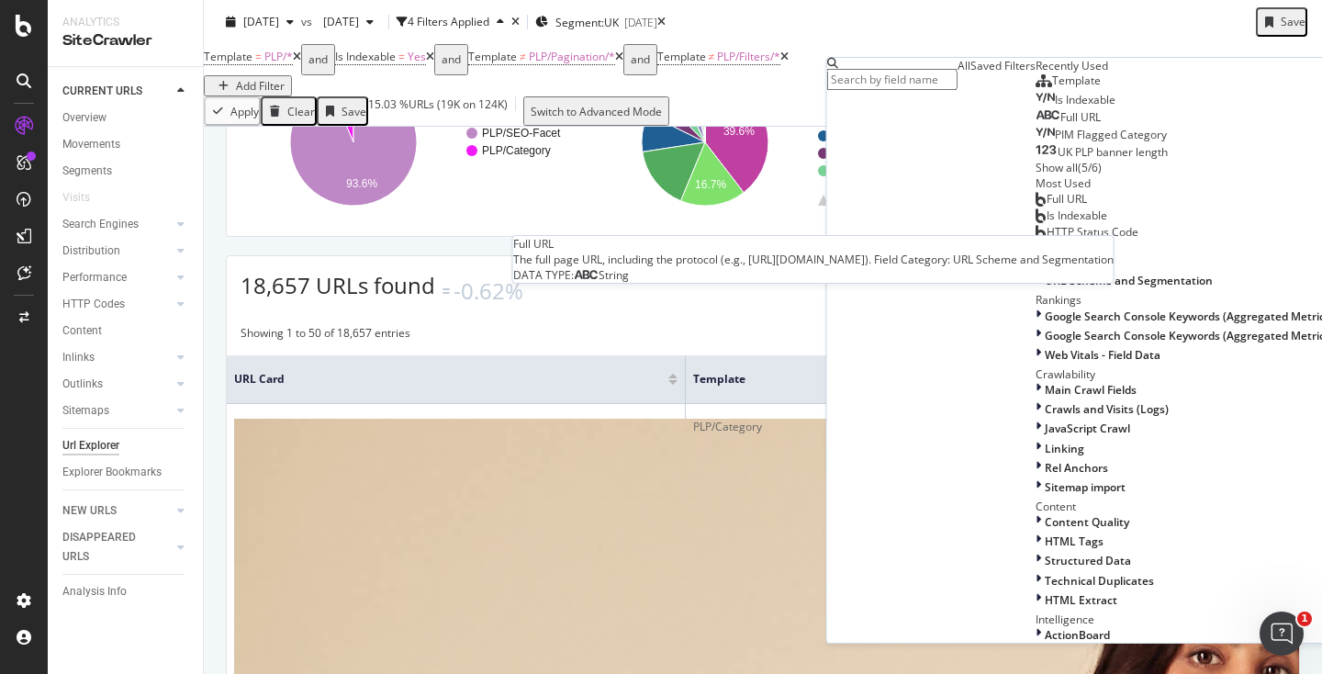
click at [1035, 125] on div "Full URL" at bounding box center [1067, 117] width 65 height 15
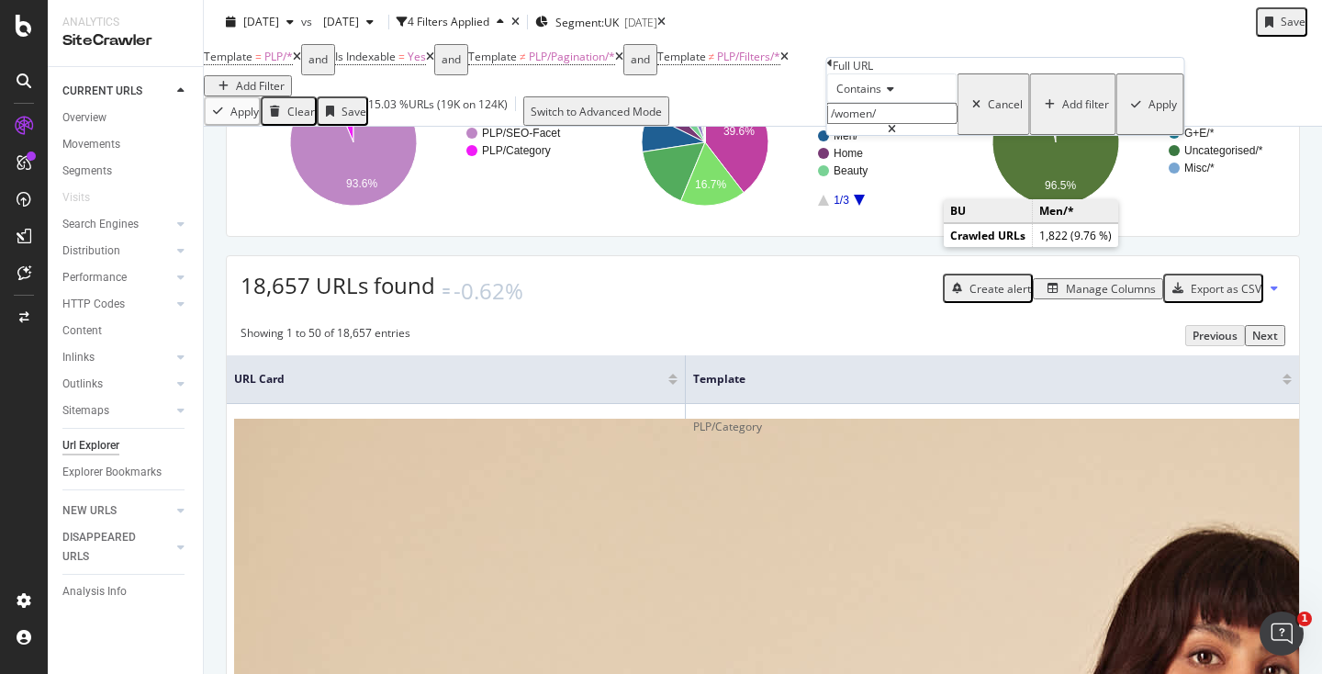
click at [1148, 112] on div "Apply" at bounding box center [1162, 104] width 28 height 16
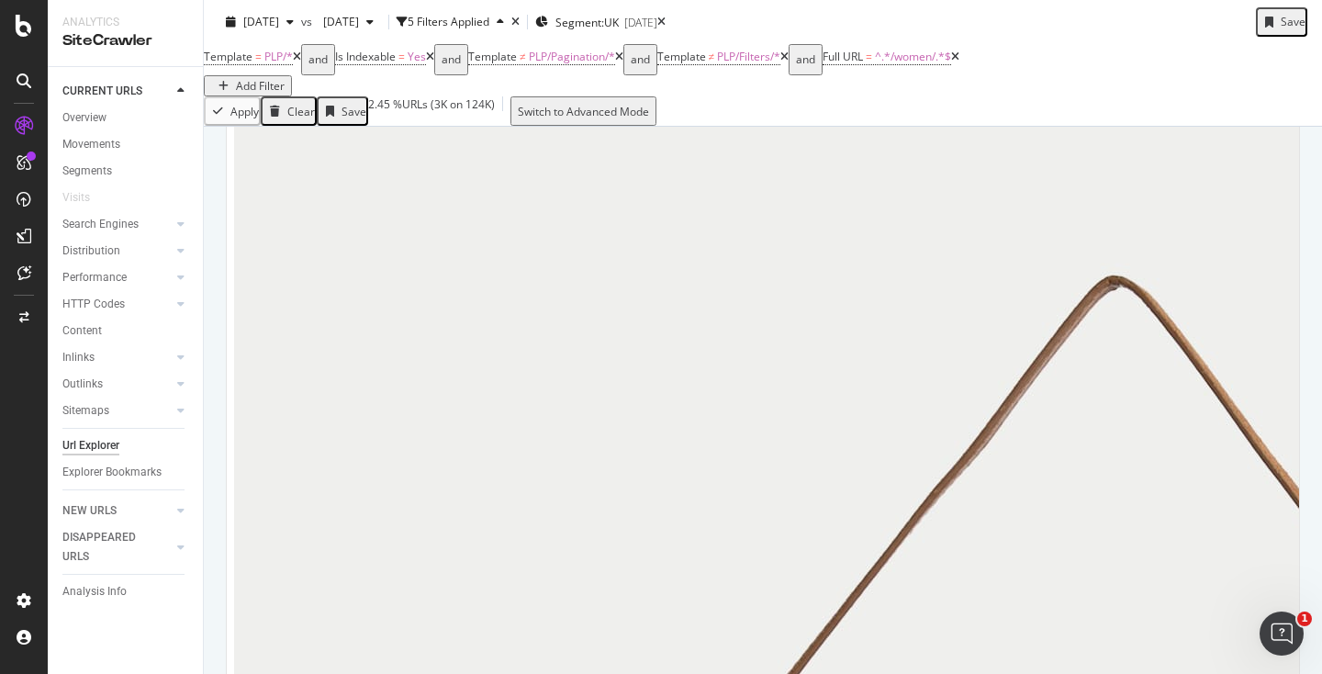
scroll to position [511, 0]
